Goal: Task Accomplishment & Management: Manage account settings

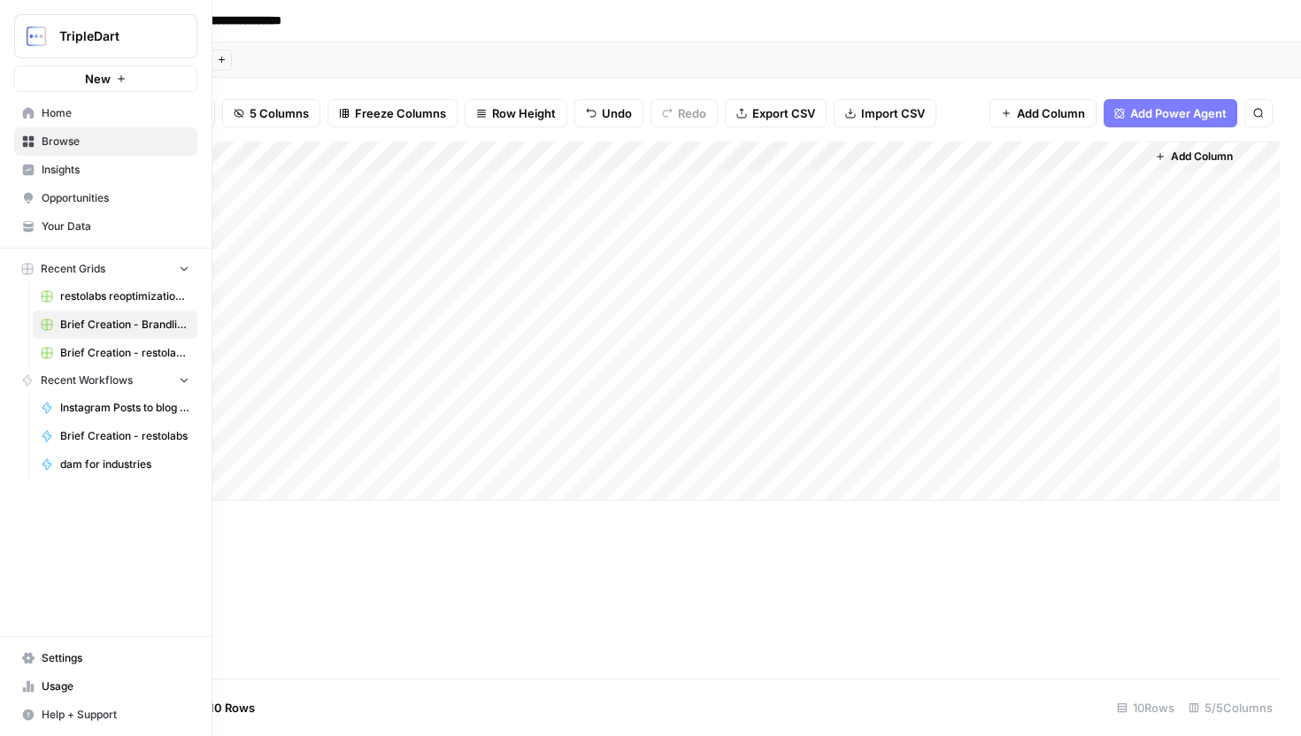
click at [25, 111] on icon at bounding box center [29, 113] width 12 height 12
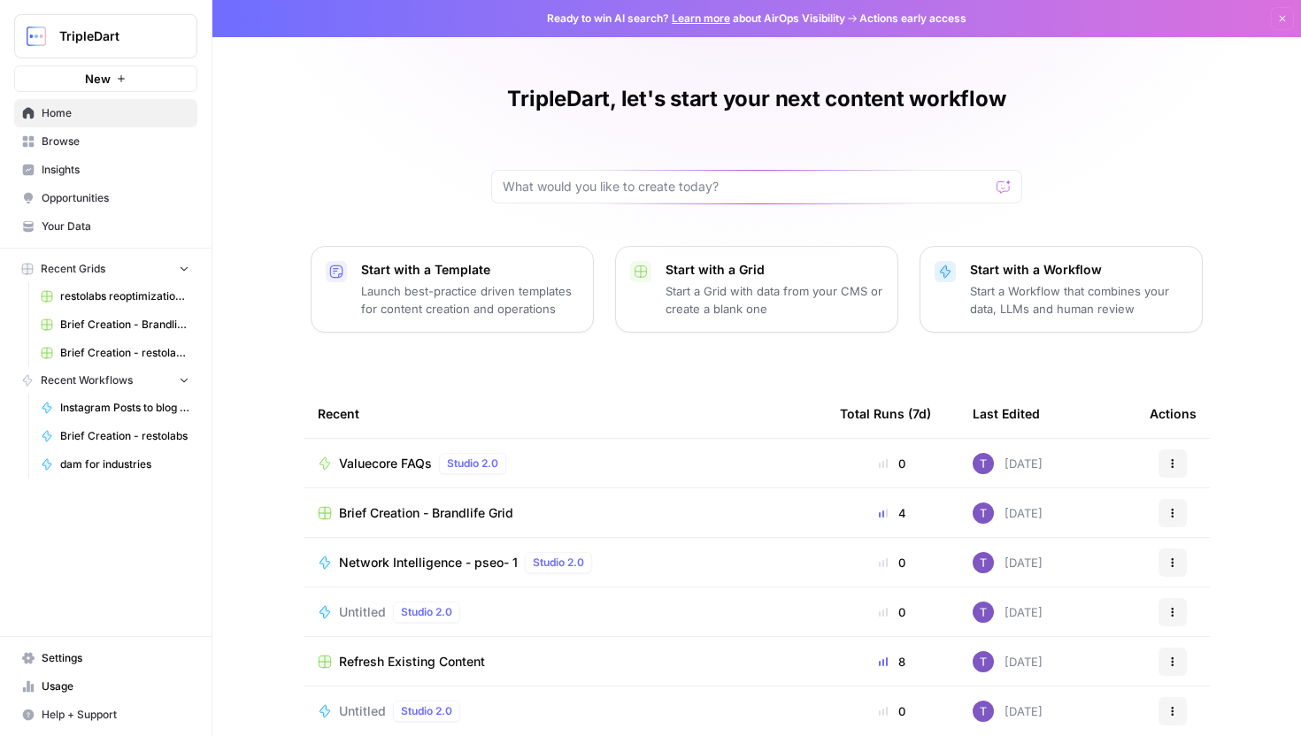
click at [96, 220] on span "Your Data" at bounding box center [116, 227] width 148 height 16
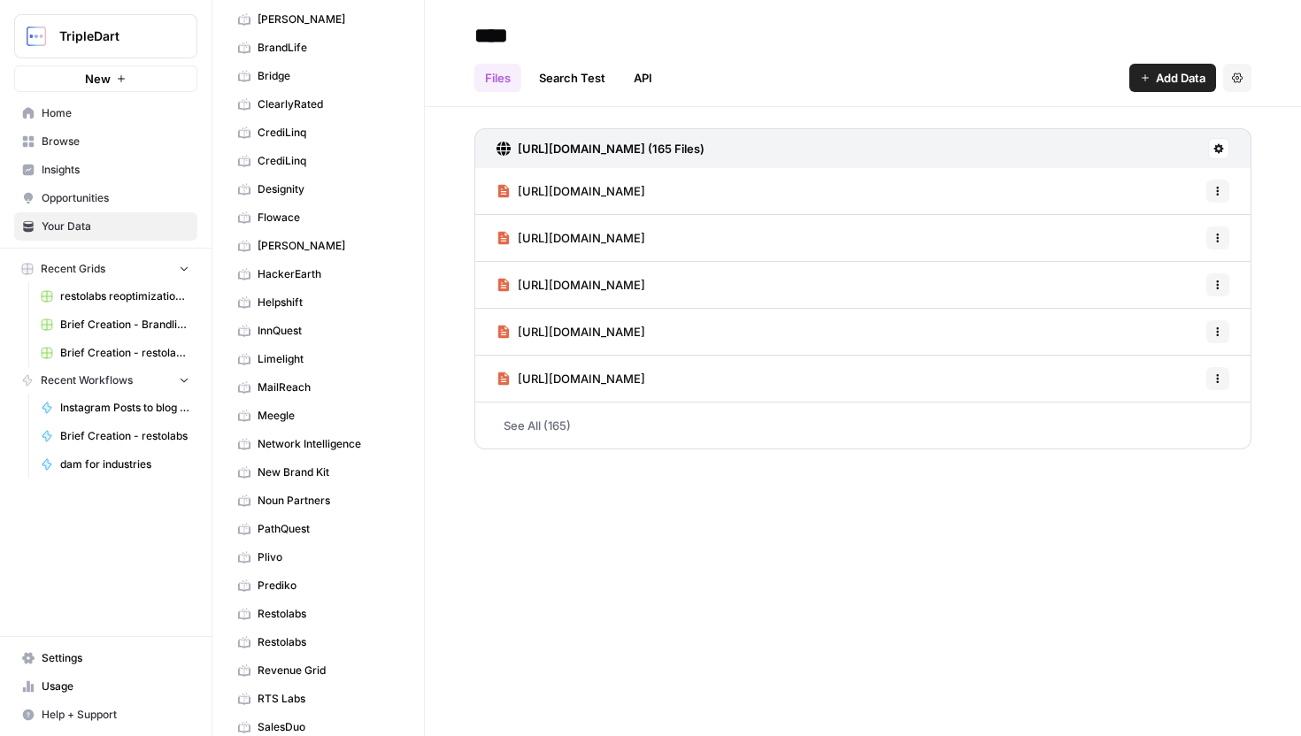
scroll to position [839, 0]
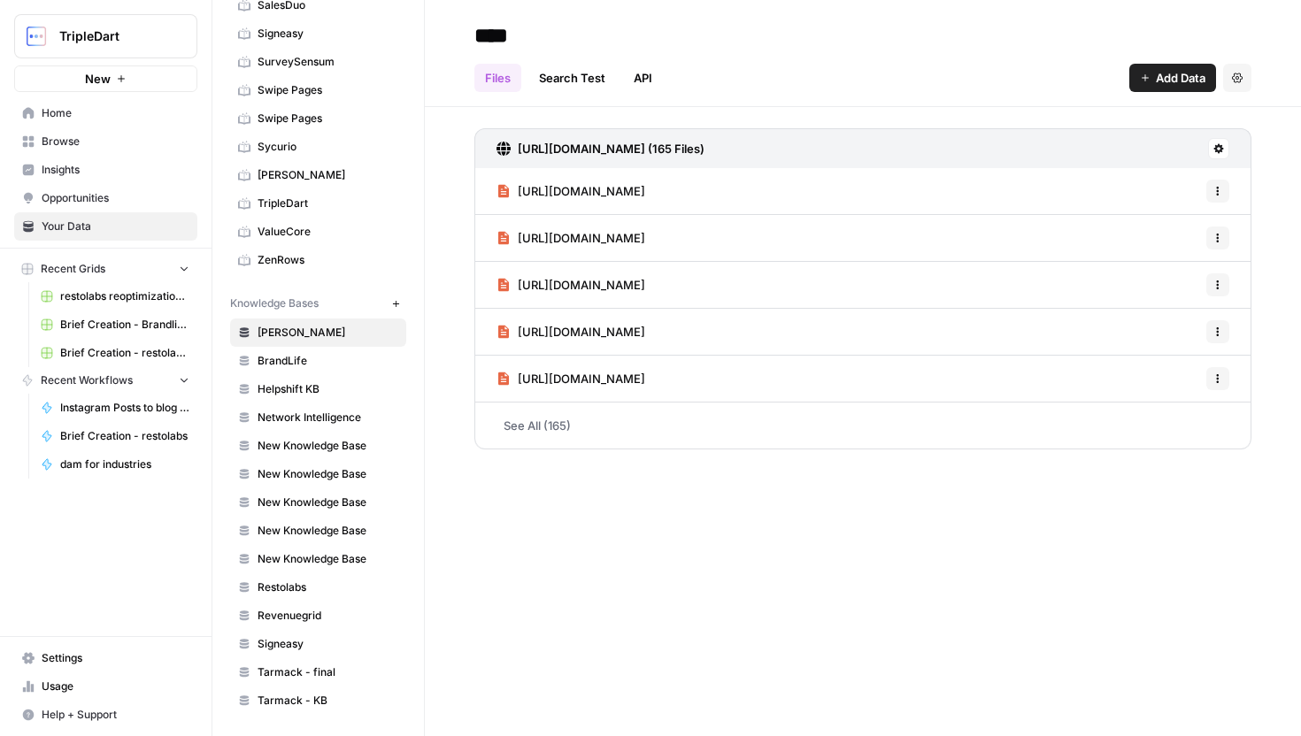
click at [395, 297] on button "New" at bounding box center [395, 303] width 21 height 21
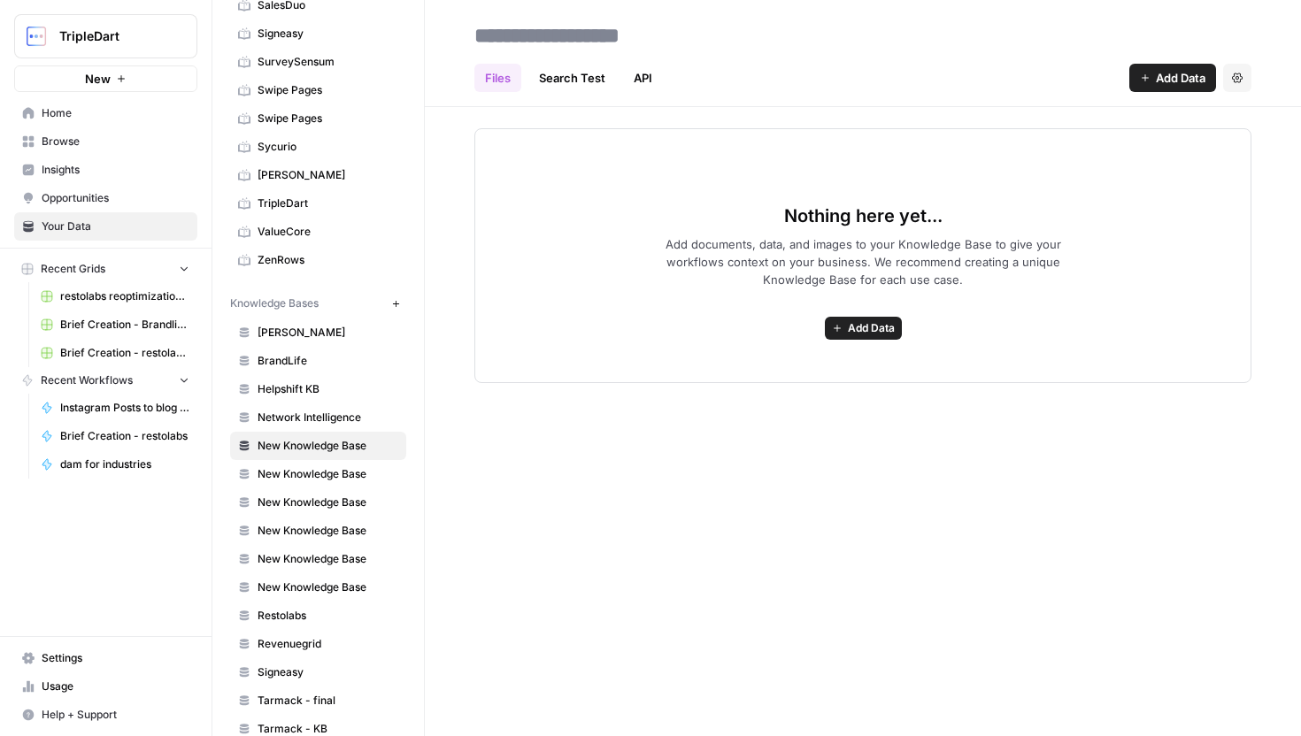
click at [1136, 83] on button "Add Data" at bounding box center [1172, 78] width 87 height 28
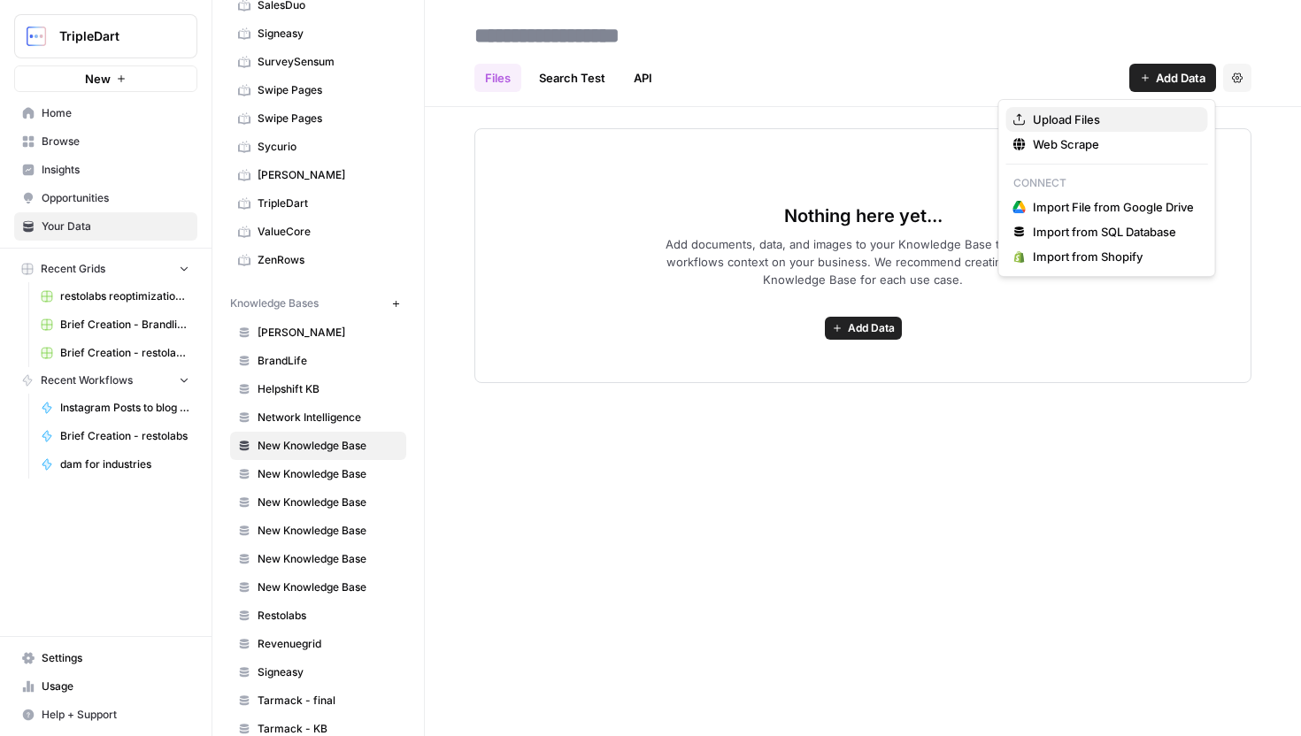
click at [1099, 118] on span "Upload Files" at bounding box center [1113, 120] width 161 height 18
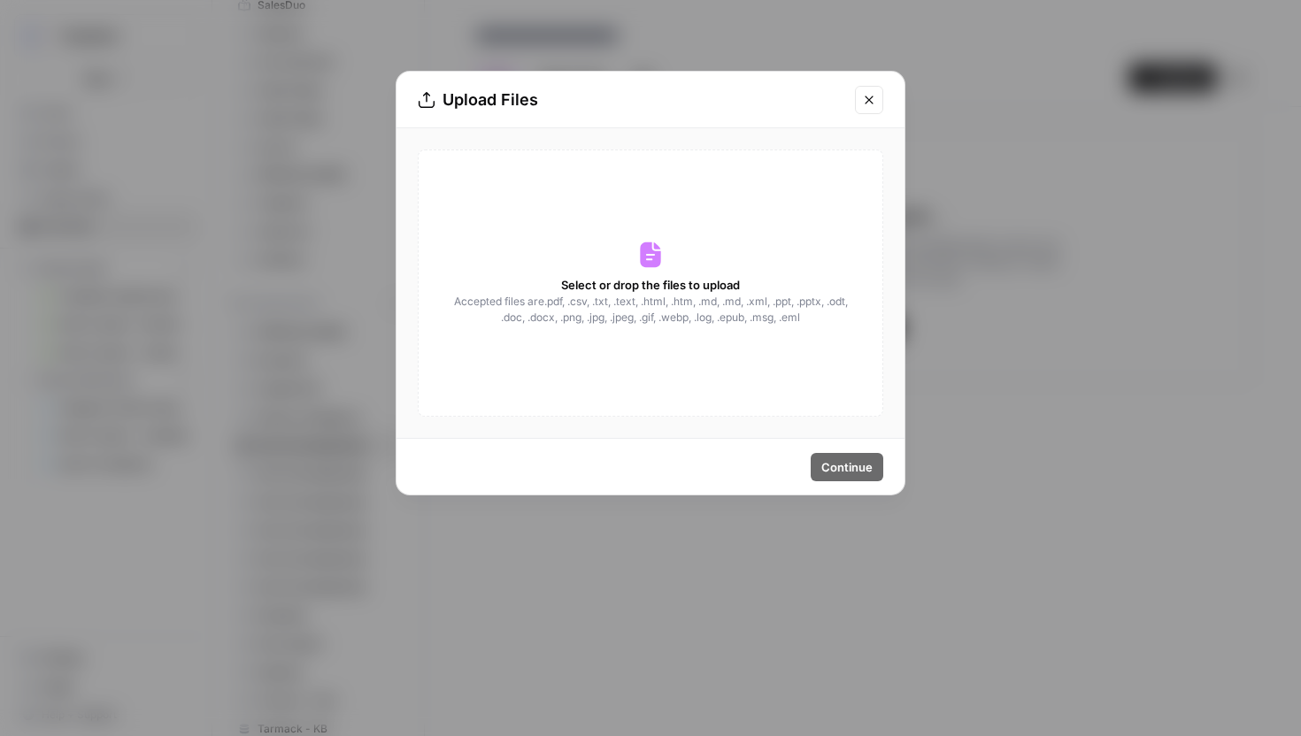
click at [871, 110] on button "Close modal" at bounding box center [869, 100] width 28 height 28
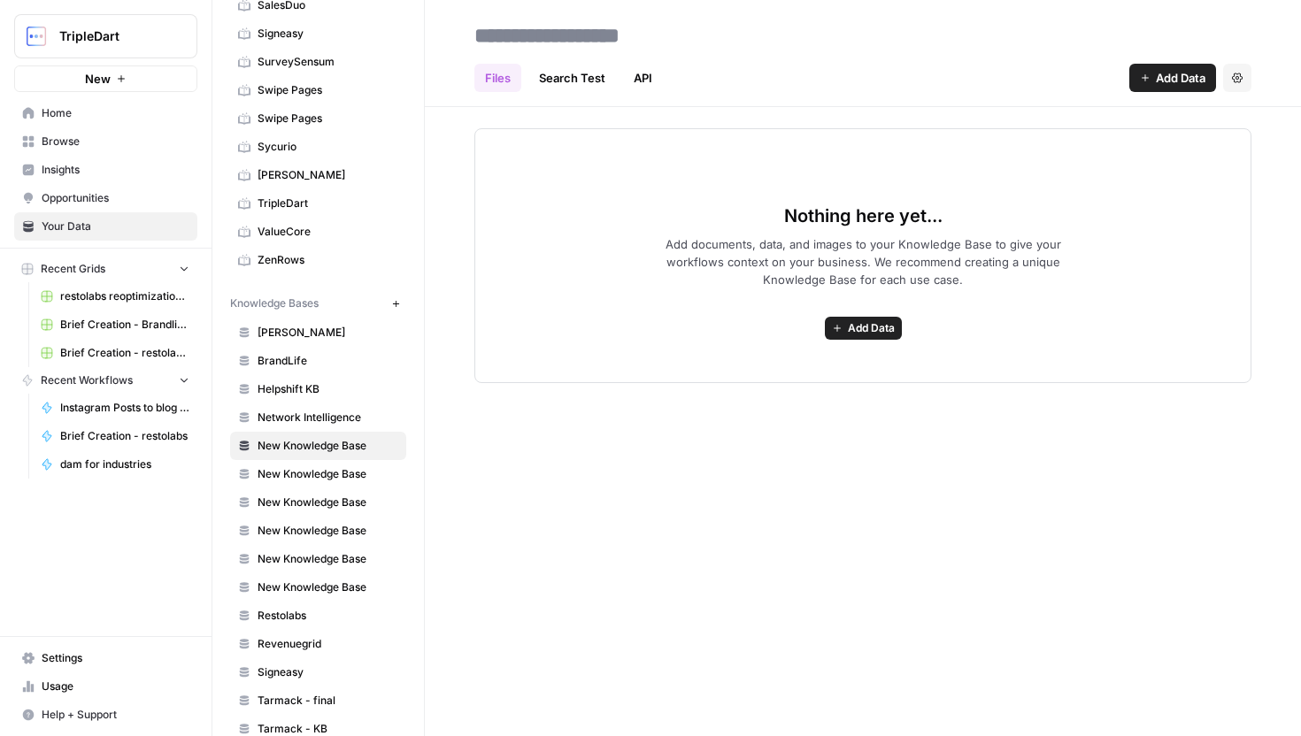
click at [1175, 83] on span "Add Data" at bounding box center [1181, 78] width 50 height 18
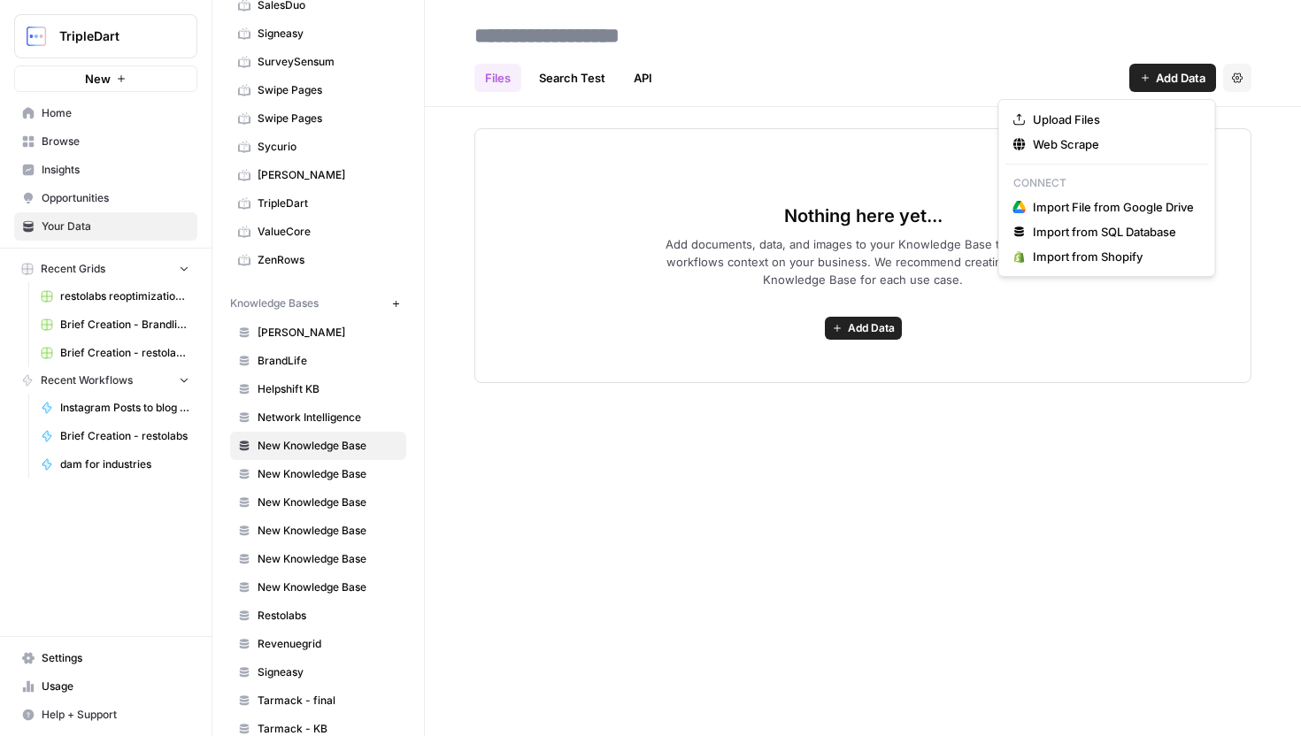
click at [607, 92] on header "Files Search Test API Add Data Settings" at bounding box center [863, 53] width 876 height 107
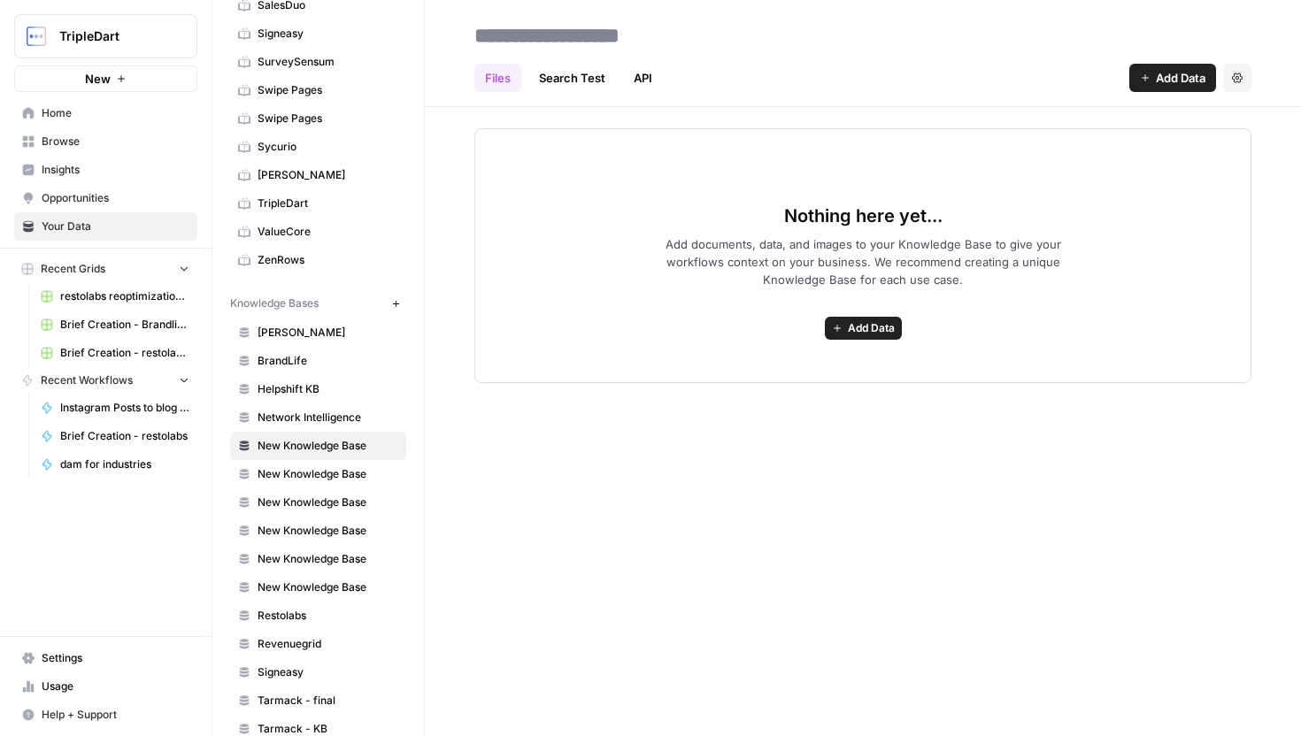
click at [594, 85] on link "Search Test" at bounding box center [572, 78] width 88 height 28
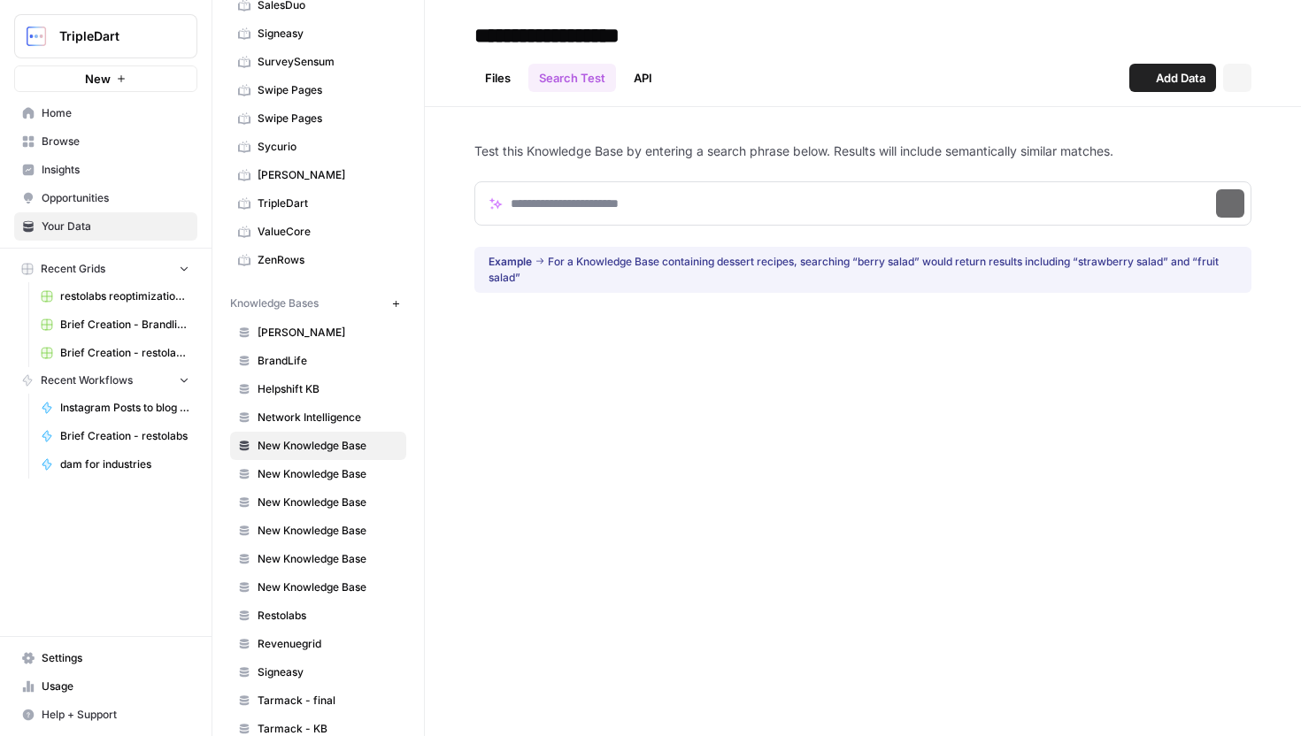
click at [667, 73] on div "Files Search Test API Add Data Settings" at bounding box center [862, 71] width 777 height 42
click at [650, 73] on link "API" at bounding box center [643, 78] width 40 height 28
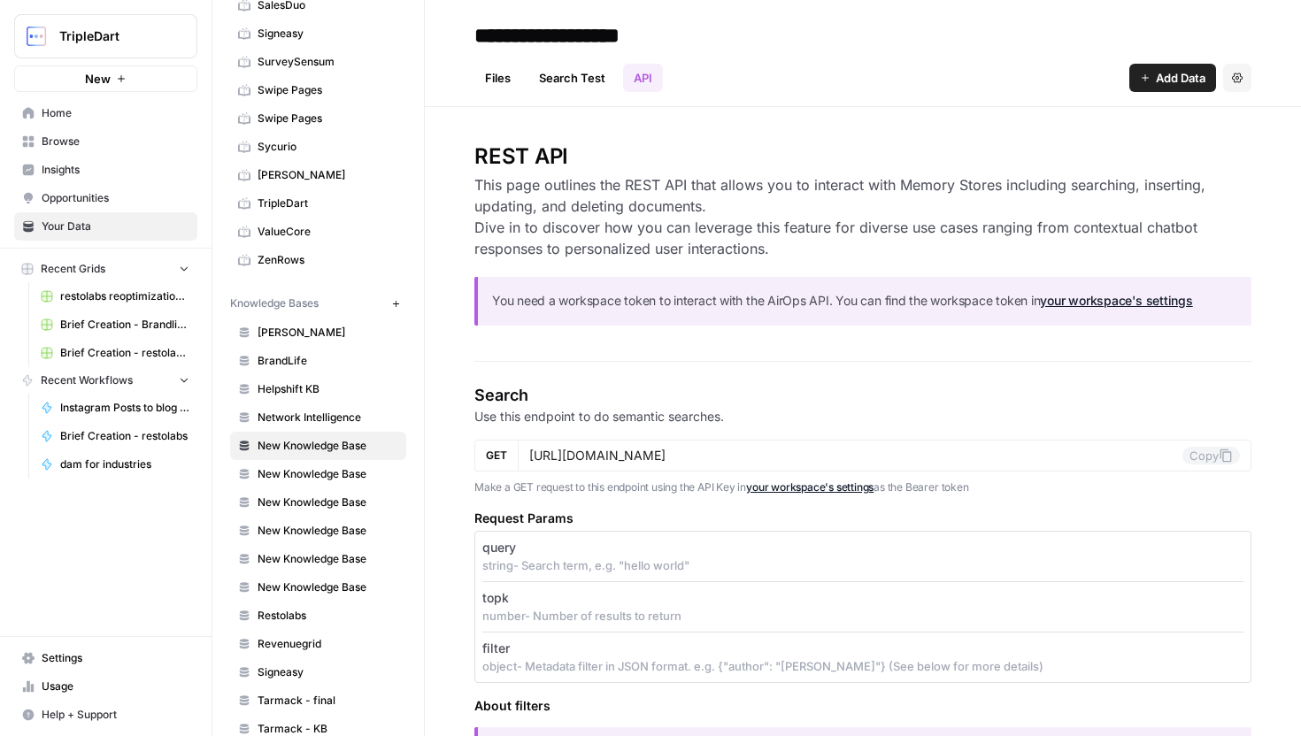
drag, startPoint x: 467, startPoint y: 158, endPoint x: 568, endPoint y: 153, distance: 101.0
drag, startPoint x: 472, startPoint y: 183, endPoint x: 760, endPoint y: 257, distance: 297.7
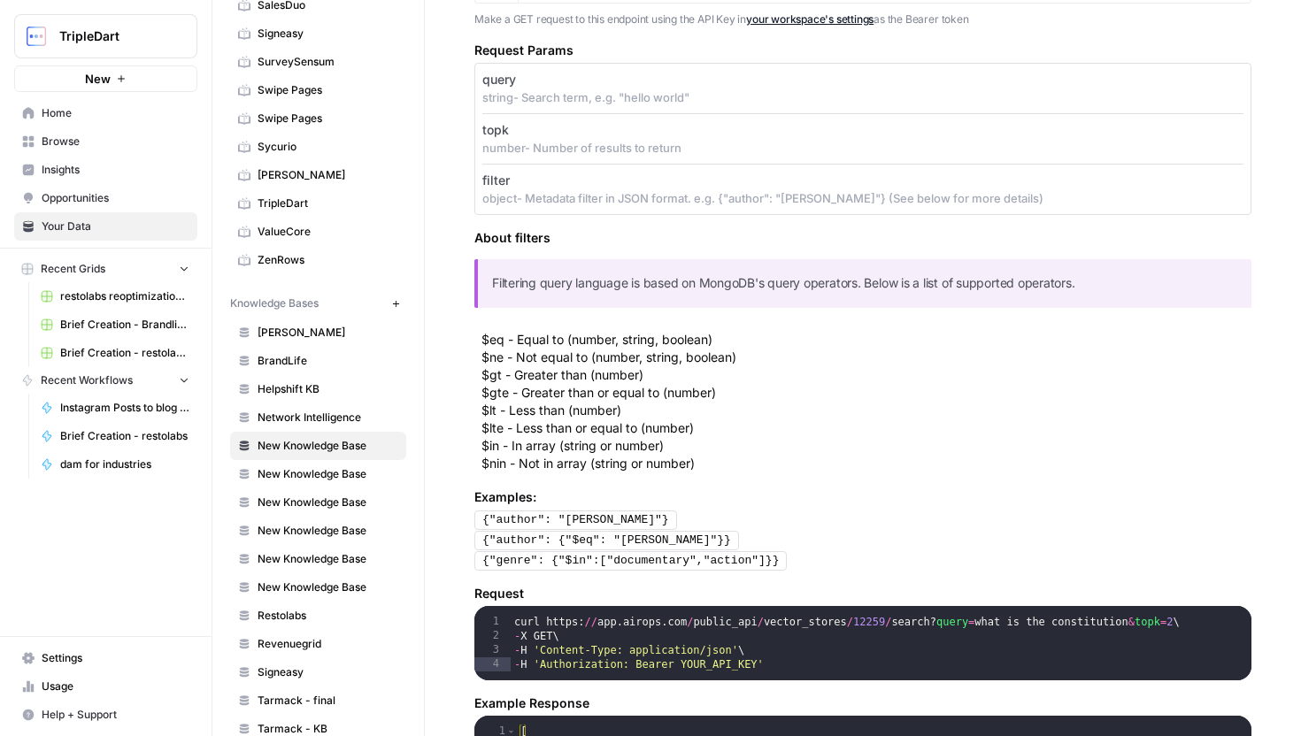
scroll to position [470, 0]
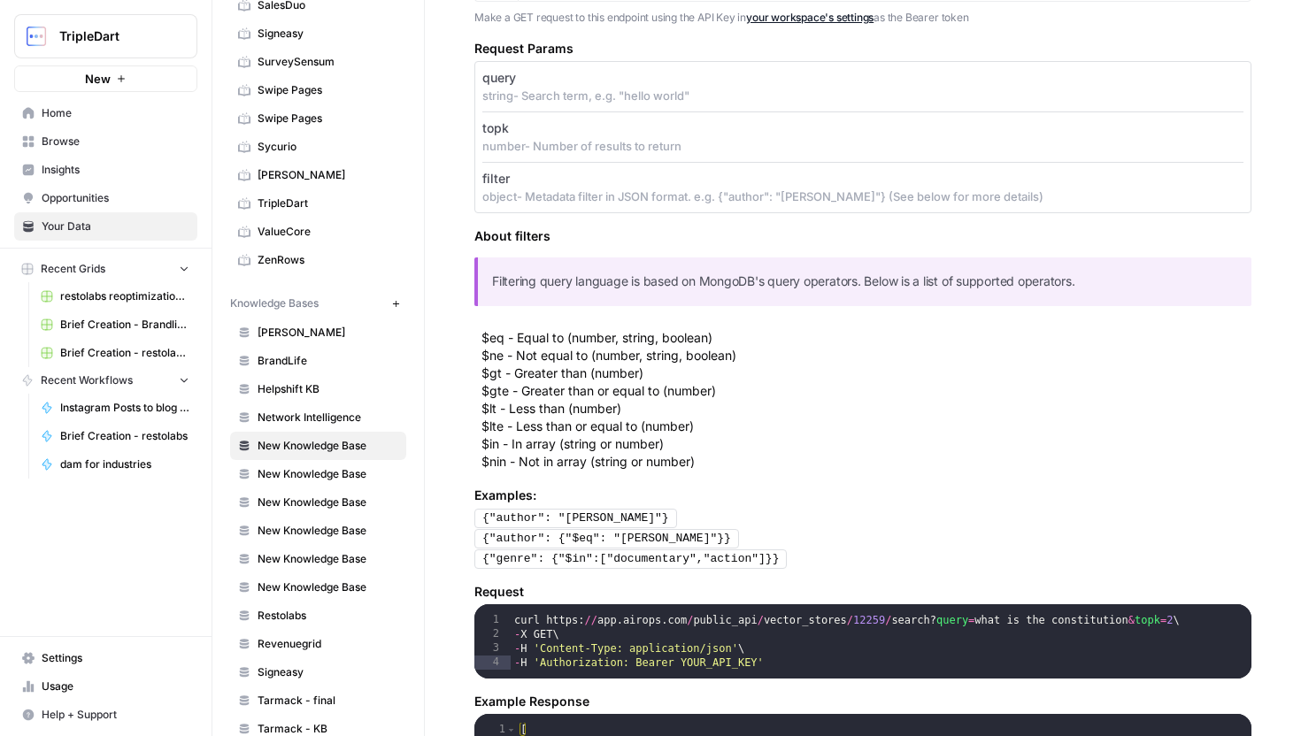
drag, startPoint x: 510, startPoint y: 511, endPoint x: 741, endPoint y: 577, distance: 240.3
click at [741, 576] on section "Search Use this endpoint to do semantic searches. GET [URL][DOMAIN_NAME] Copy M…" at bounding box center [862, 478] width 777 height 1130
click at [800, 563] on div "{"genre": {"$in":["documentary","action"]}}" at bounding box center [862, 559] width 777 height 20
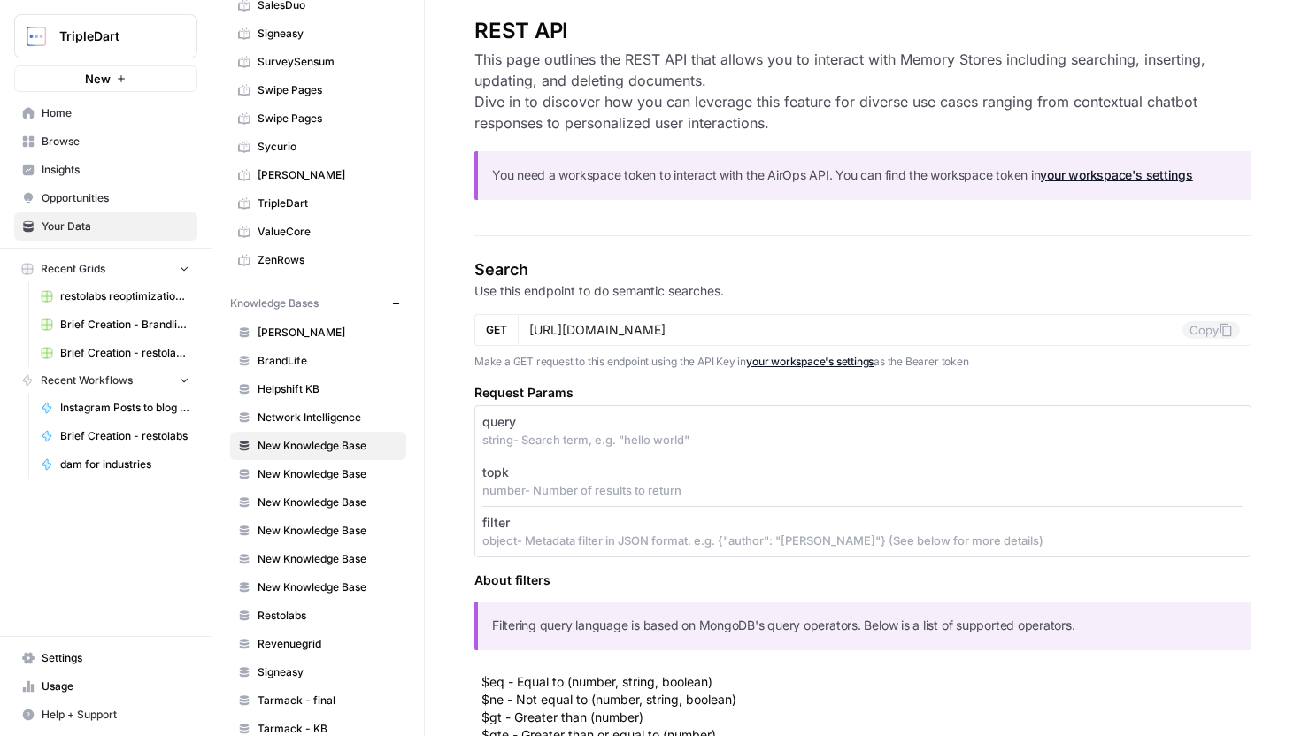
scroll to position [0, 0]
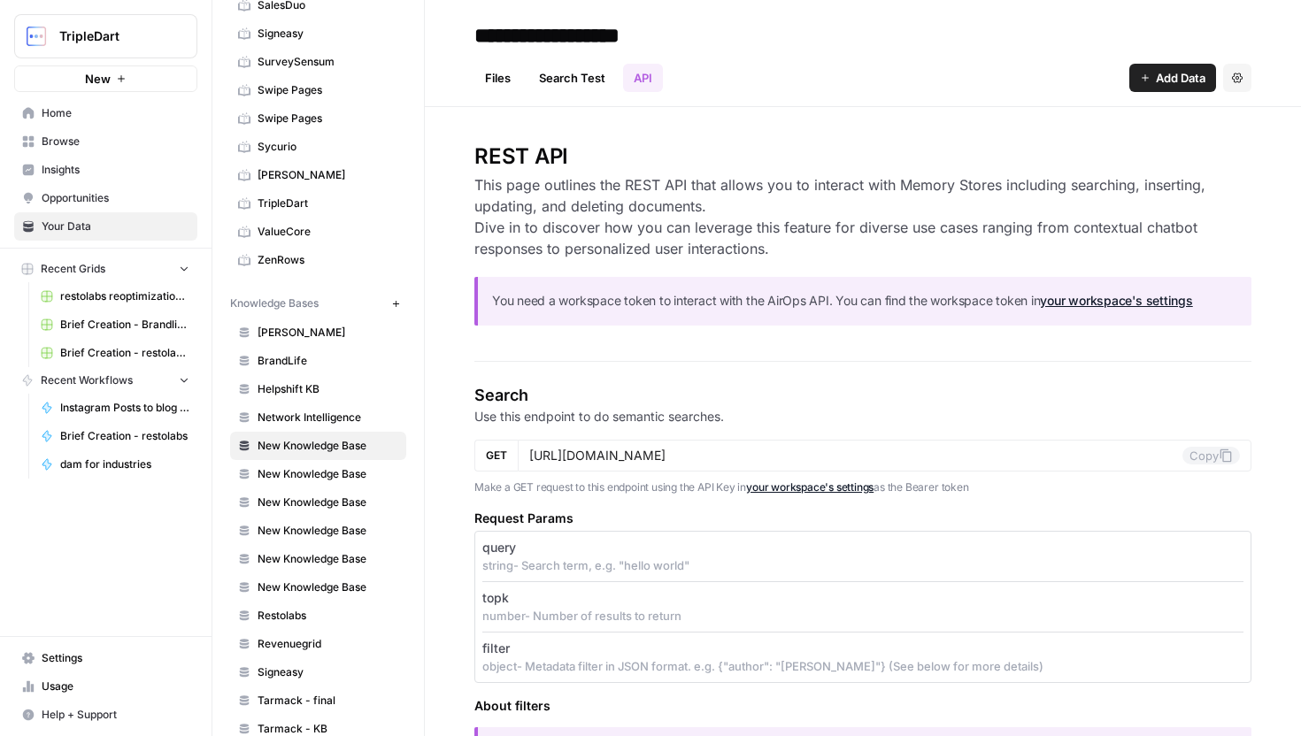
click at [494, 85] on link "Files" at bounding box center [497, 78] width 47 height 28
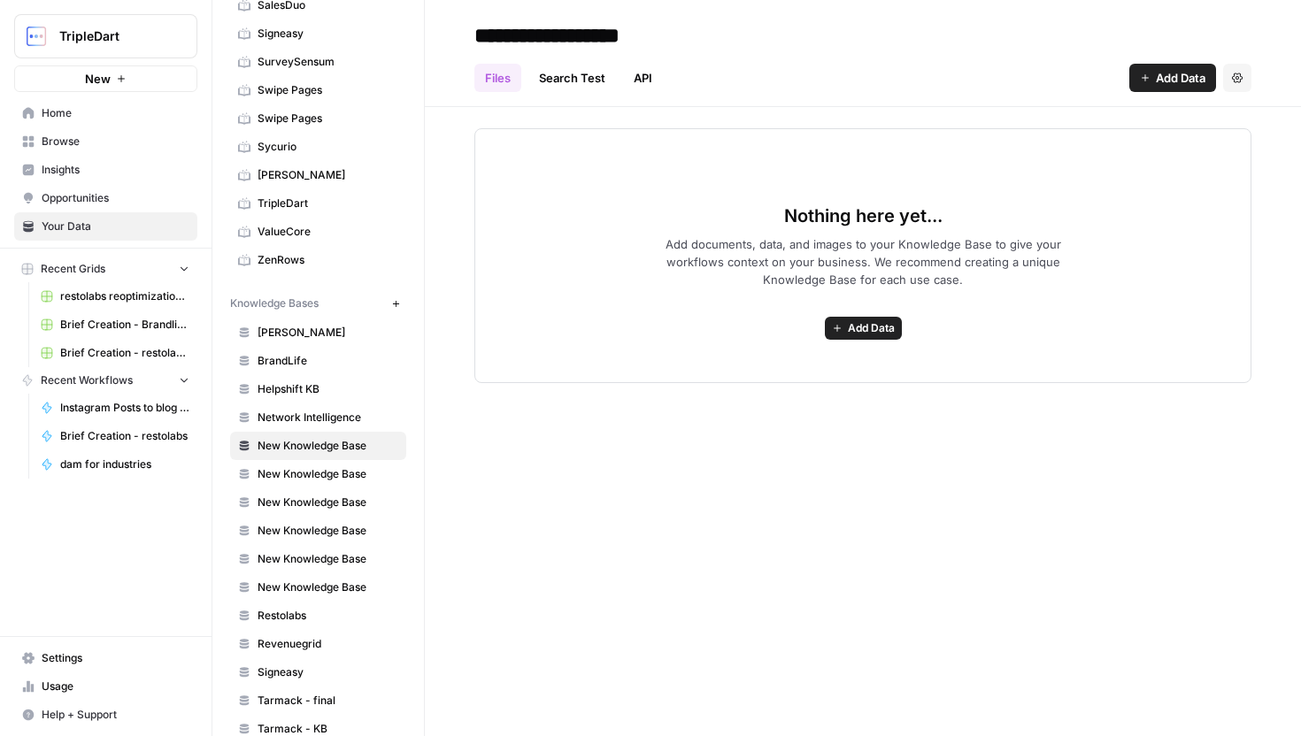
click at [645, 84] on link "API" at bounding box center [643, 78] width 40 height 28
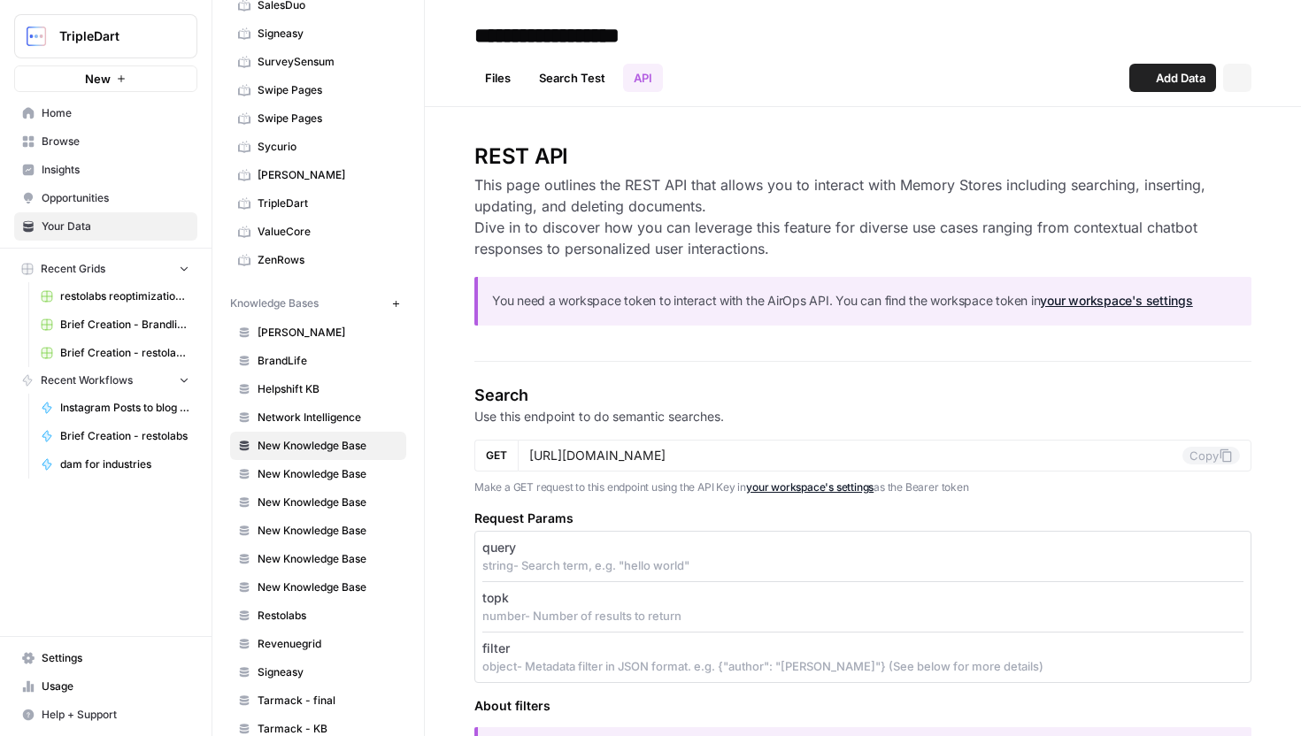
click at [598, 84] on link "Search Test" at bounding box center [572, 78] width 88 height 28
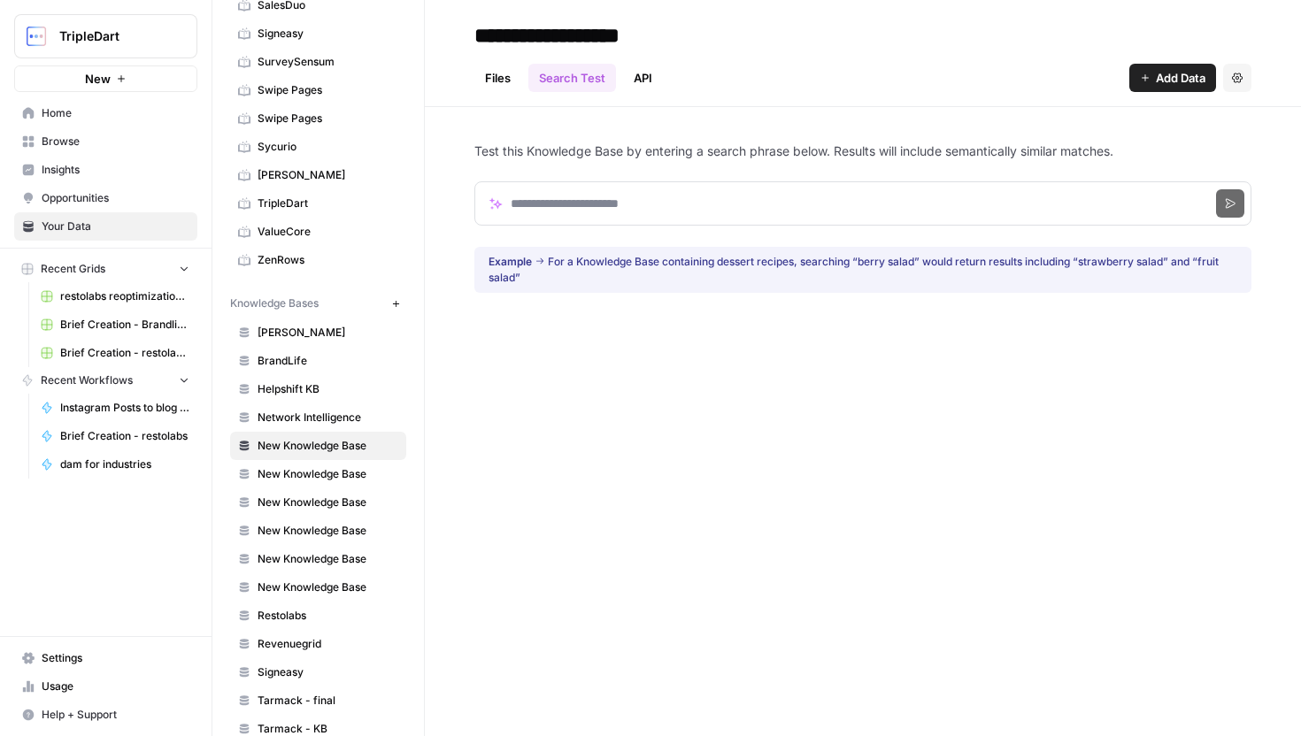
click at [634, 74] on link "API" at bounding box center [643, 78] width 40 height 28
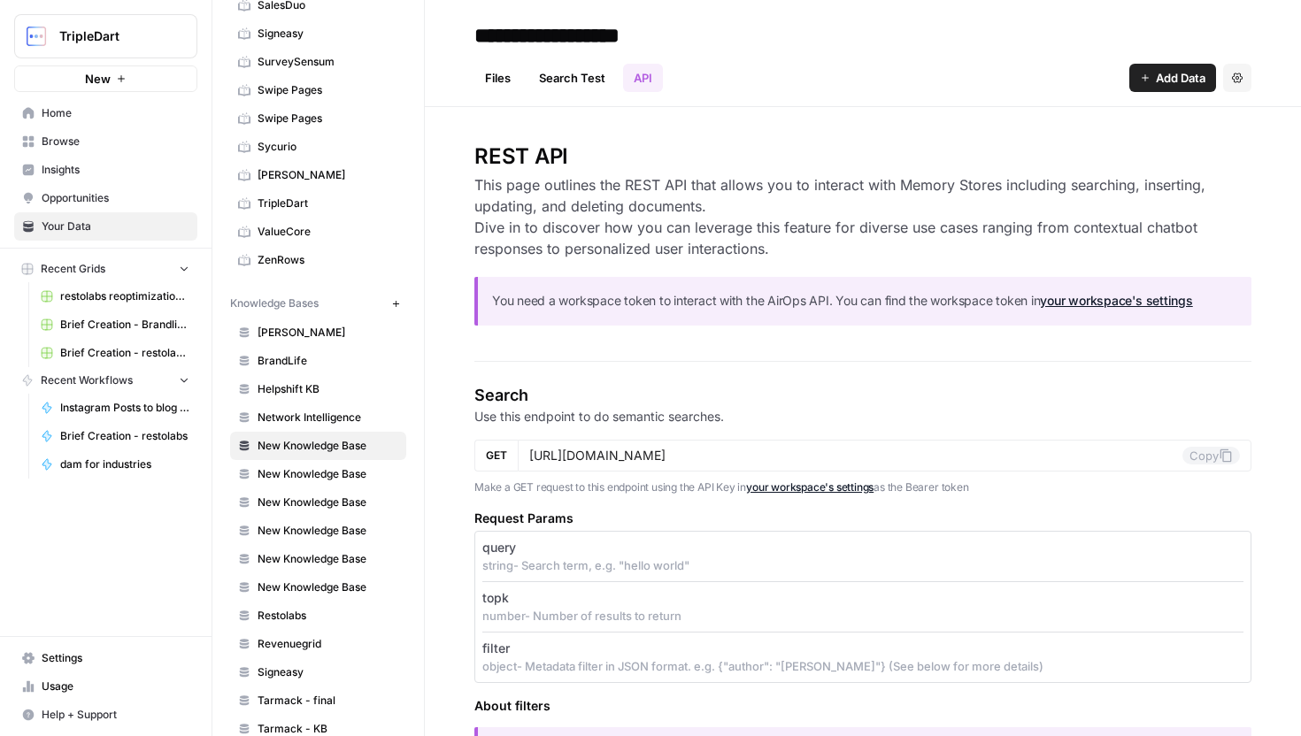
click at [581, 80] on link "Search Test" at bounding box center [572, 78] width 88 height 28
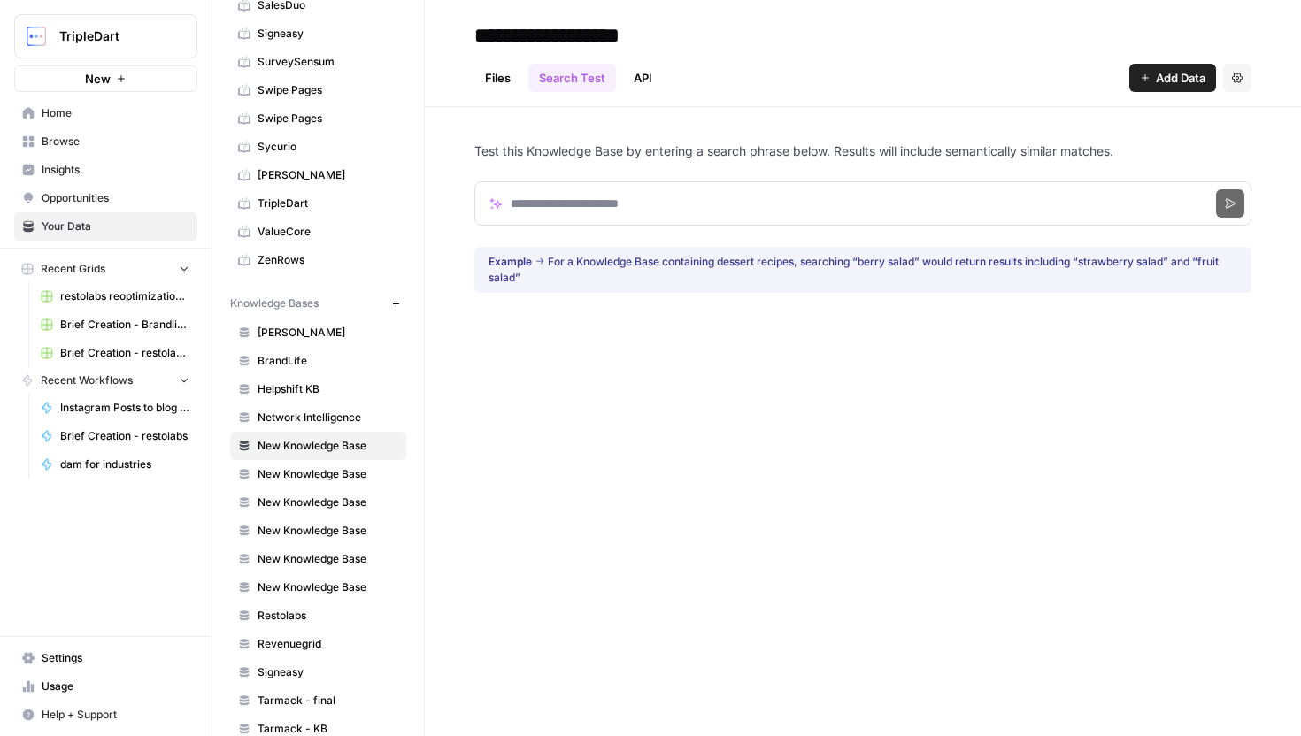
drag, startPoint x: 833, startPoint y: 150, endPoint x: 1134, endPoint y: 147, distance: 300.9
click at [1134, 147] on p "Test this Knowledge Base by entering a search phrase below. Results will includ…" at bounding box center [862, 151] width 777 height 18
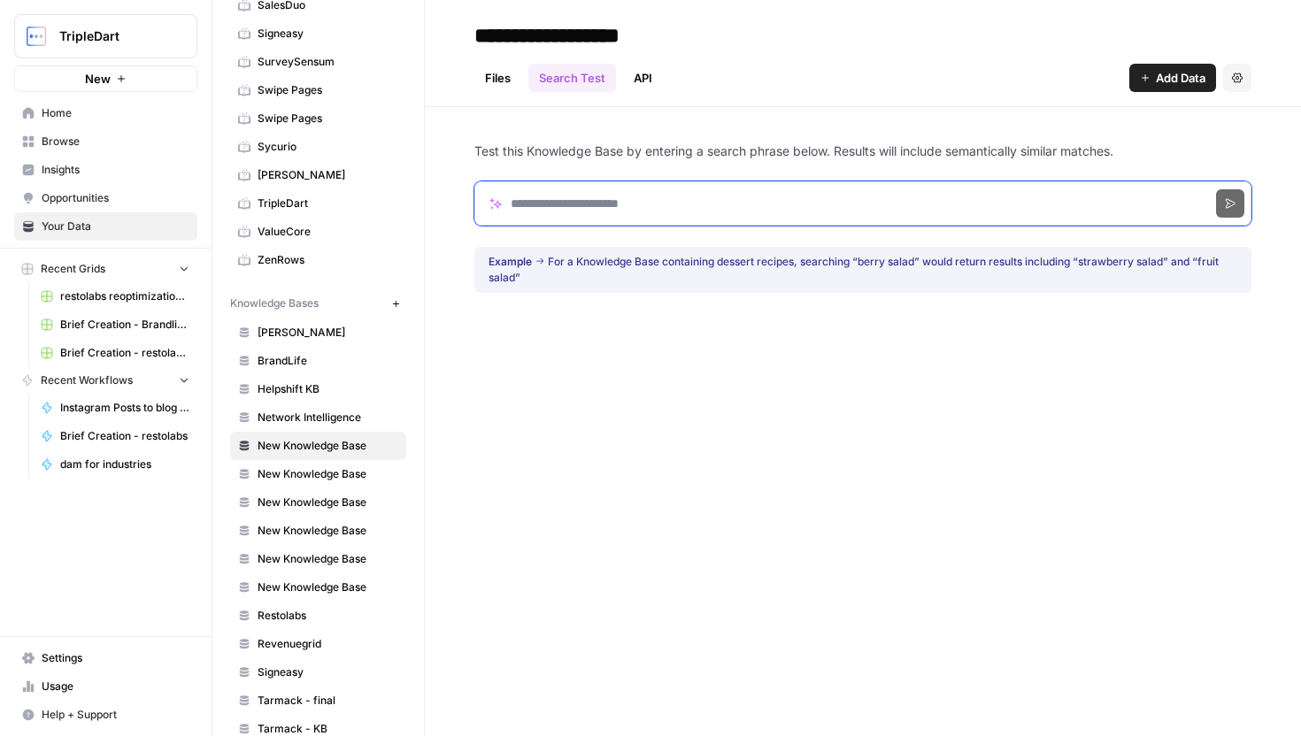
click at [897, 217] on input "Search phrase" at bounding box center [862, 203] width 777 height 44
click button "Search" at bounding box center [1230, 203] width 28 height 28
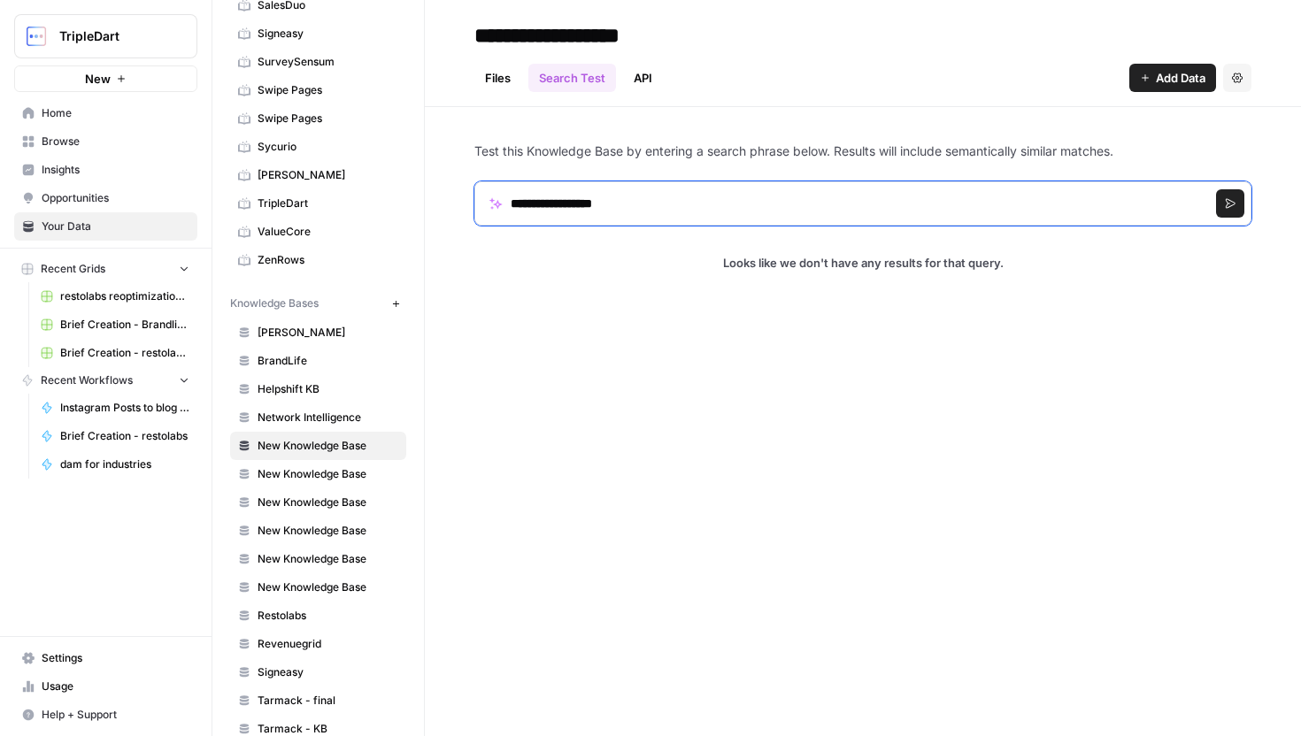
click at [565, 202] on input "**********" at bounding box center [862, 203] width 777 height 44
type input "**********"
click button "Search" at bounding box center [1230, 203] width 28 height 28
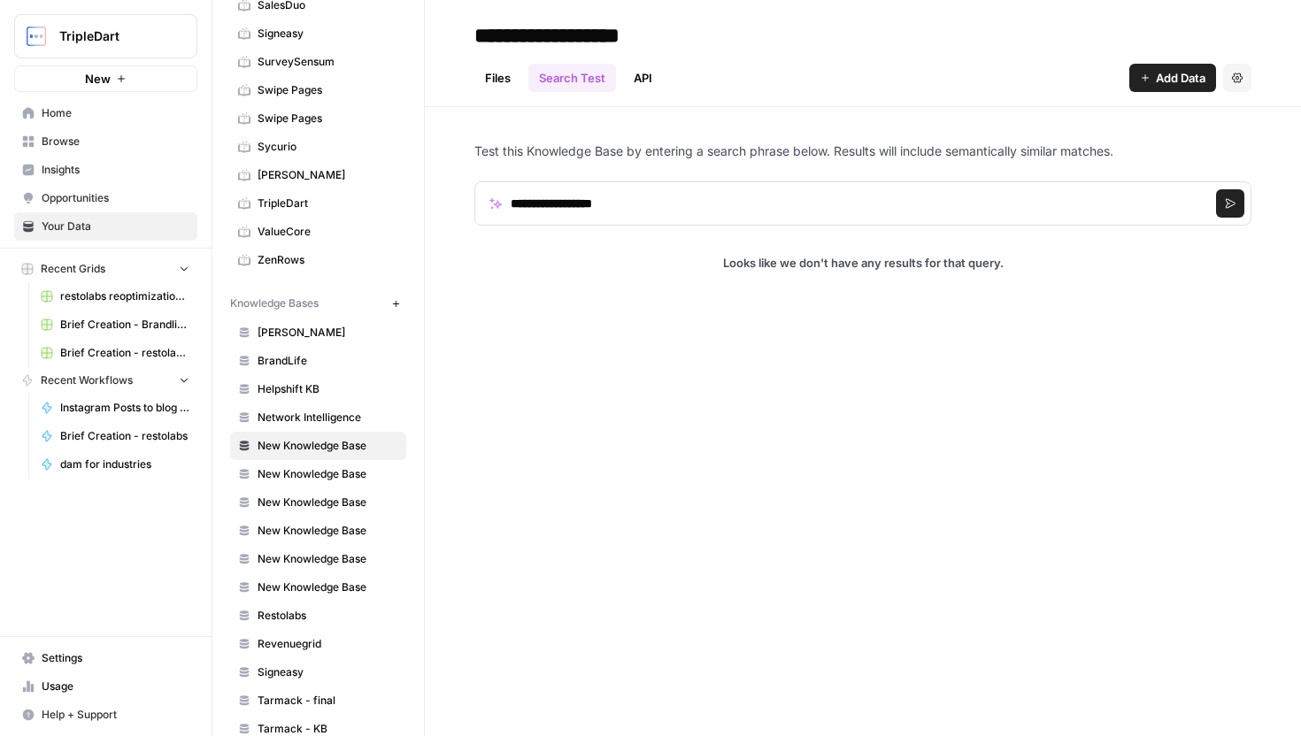
drag, startPoint x: 713, startPoint y: 264, endPoint x: 1033, endPoint y: 249, distance: 319.8
click at [1034, 248] on div "**********" at bounding box center [862, 207] width 777 height 200
drag, startPoint x: 1026, startPoint y: 264, endPoint x: 1003, endPoint y: 264, distance: 22.1
click at [1026, 264] on p "Looks like we don't have any results for that query." at bounding box center [862, 263] width 777 height 18
click at [508, 86] on link "Files" at bounding box center [497, 78] width 47 height 28
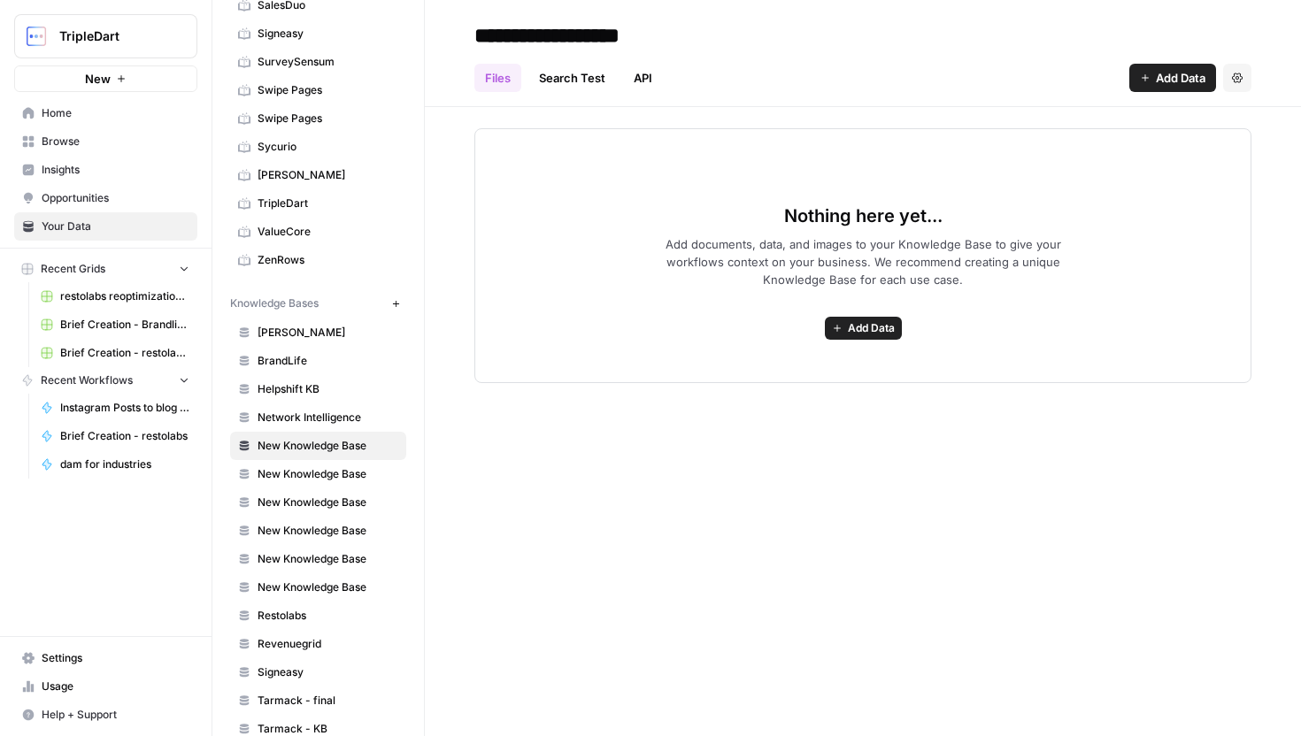
click at [570, 88] on link "Search Test" at bounding box center [572, 78] width 88 height 28
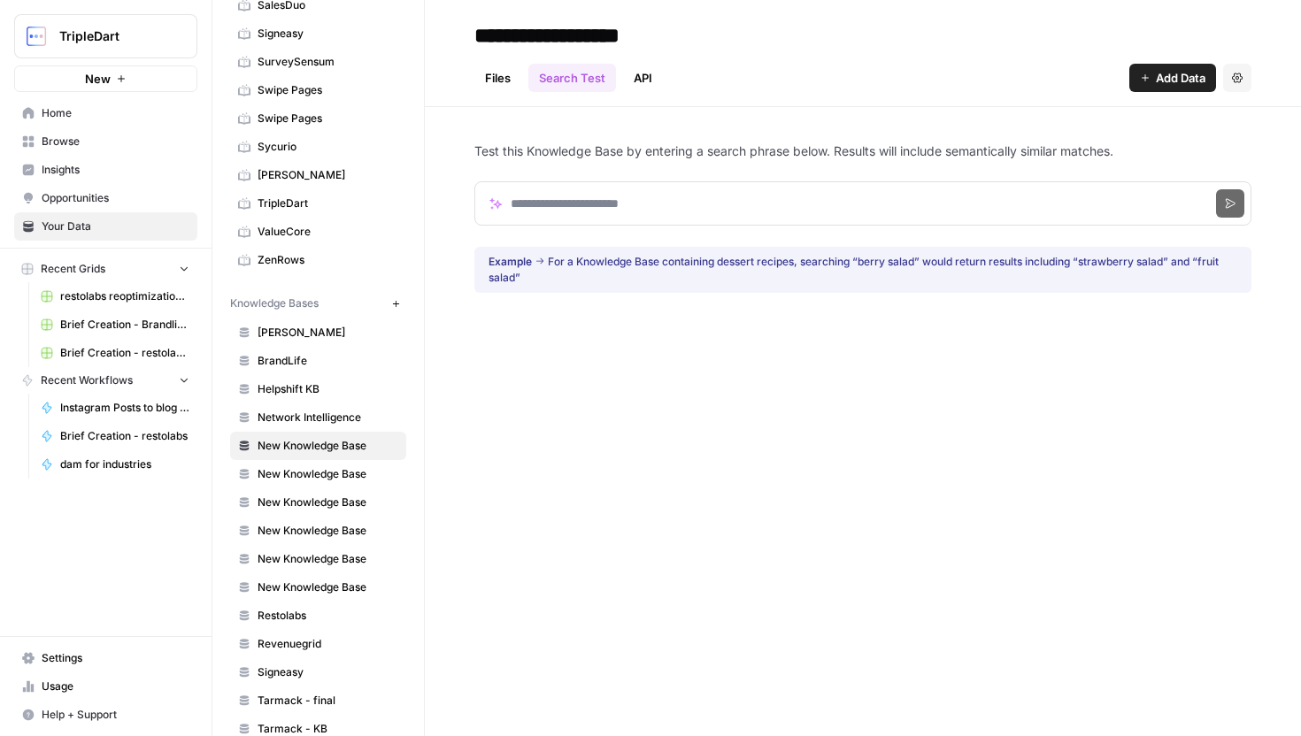
click at [1237, 82] on icon "button" at bounding box center [1237, 78] width 11 height 11
click at [1237, 82] on icon "button" at bounding box center [1237, 78] width 11 height 10
click at [1249, 69] on button "Settings" at bounding box center [1237, 78] width 28 height 28
click at [1231, 121] on div "Delete Knowledge Base" at bounding box center [1159, 120] width 158 height 18
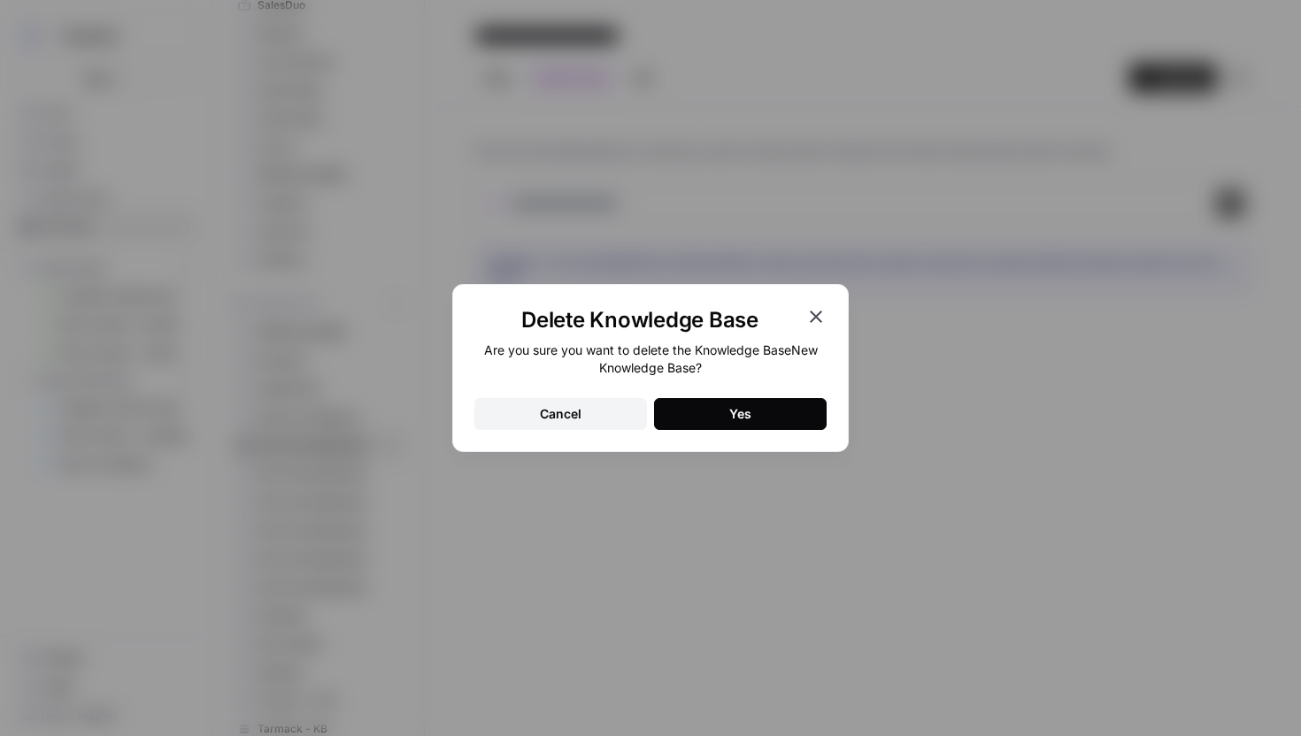
click at [743, 394] on div "Are you sure you want to delete the Knowledge Base New Knowledge Base ? Cancel …" at bounding box center [650, 386] width 352 height 88
click at [748, 404] on button "Yes" at bounding box center [740, 414] width 173 height 32
